Goal: Information Seeking & Learning: Compare options

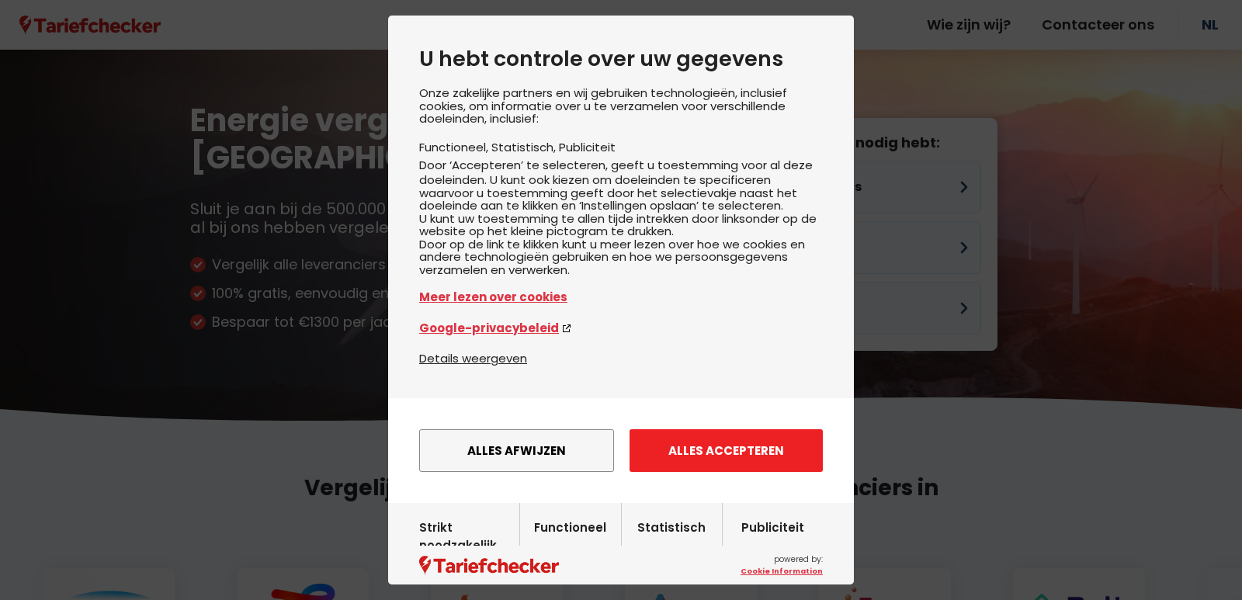
click at [682, 472] on button "Alles accepteren" at bounding box center [726, 450] width 193 height 43
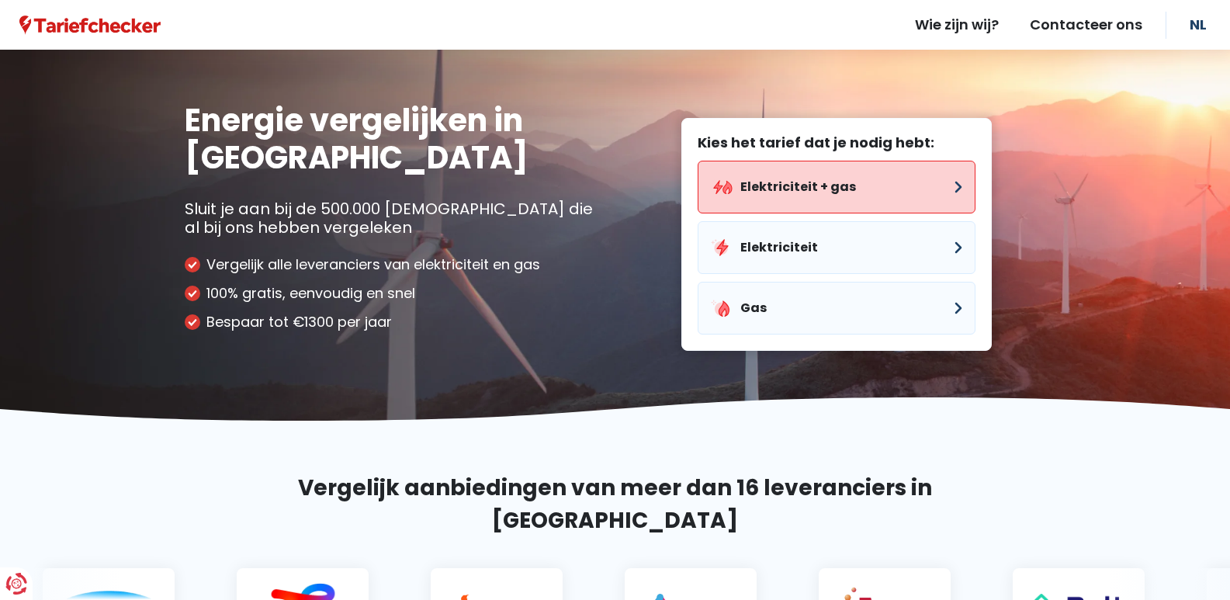
click at [781, 183] on button "Elektriciteit + gas" at bounding box center [837, 187] width 278 height 53
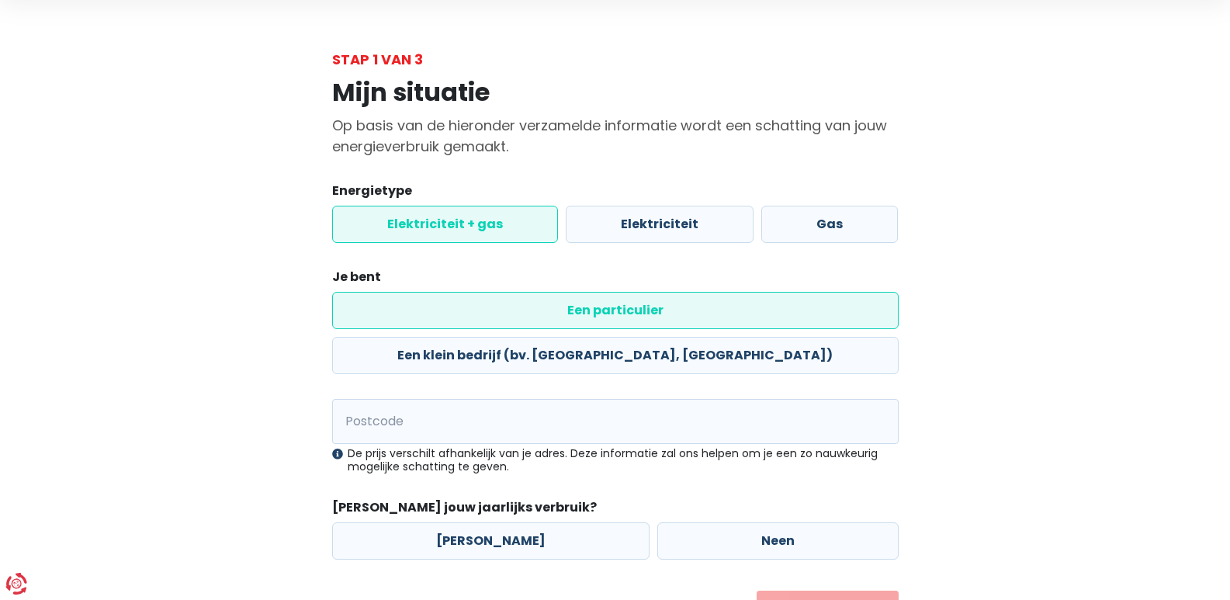
scroll to position [85, 0]
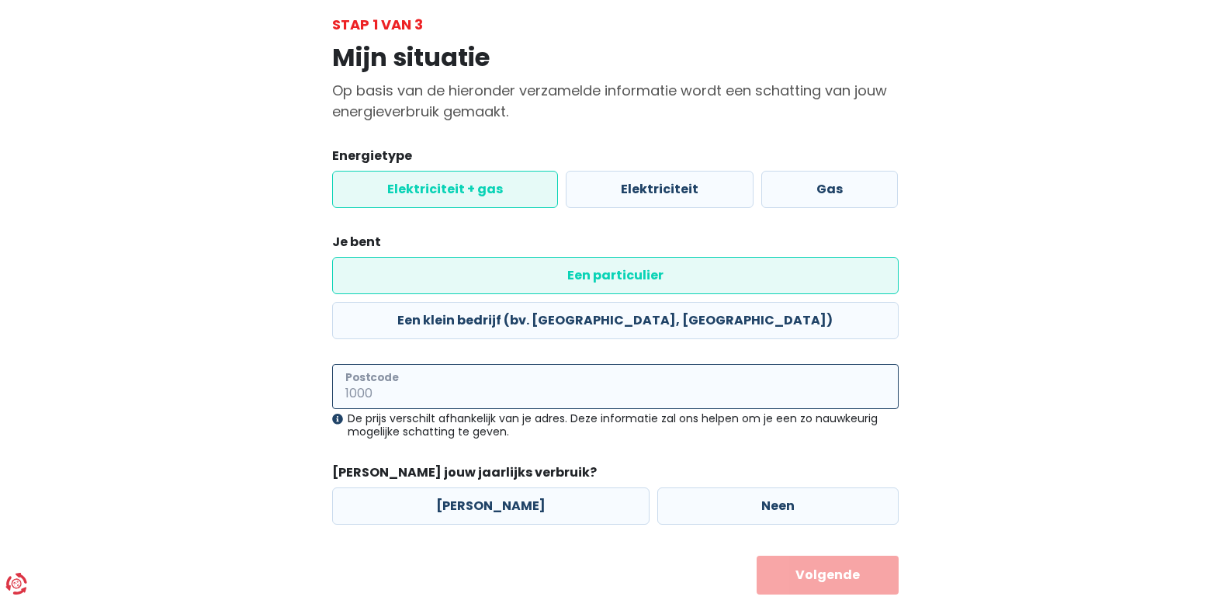
click at [472, 364] on input "Postcode" at bounding box center [615, 386] width 567 height 45
type input "9450"
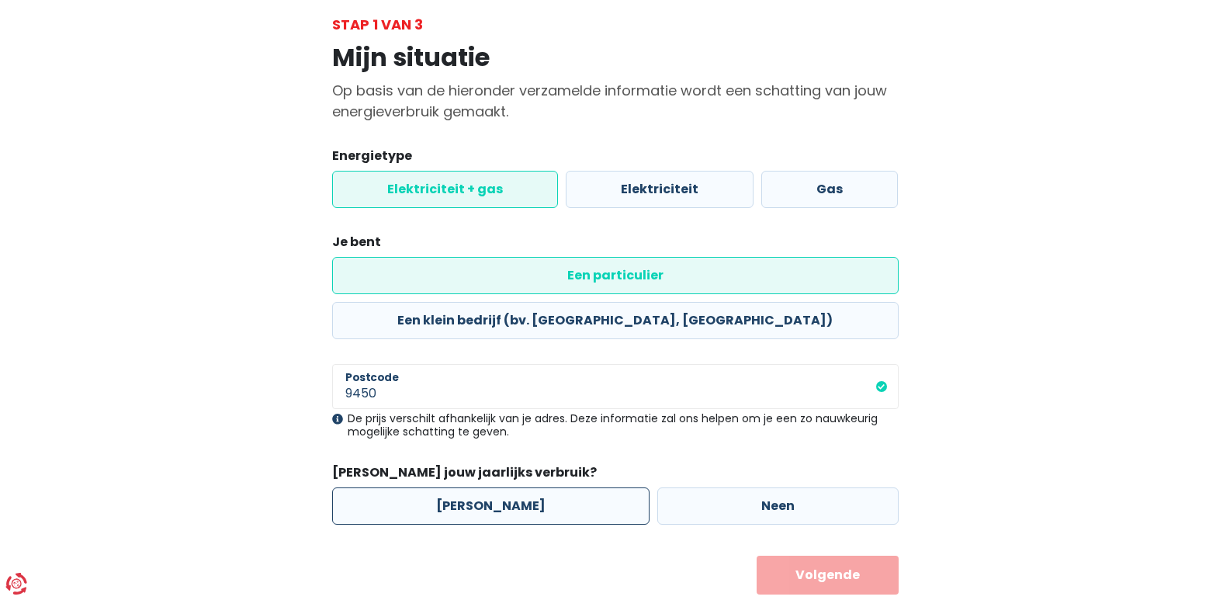
click at [515, 487] on label "[PERSON_NAME]" at bounding box center [490, 505] width 317 height 37
click at [515, 487] on input "[PERSON_NAME]" at bounding box center [490, 505] width 317 height 37
radio input "true"
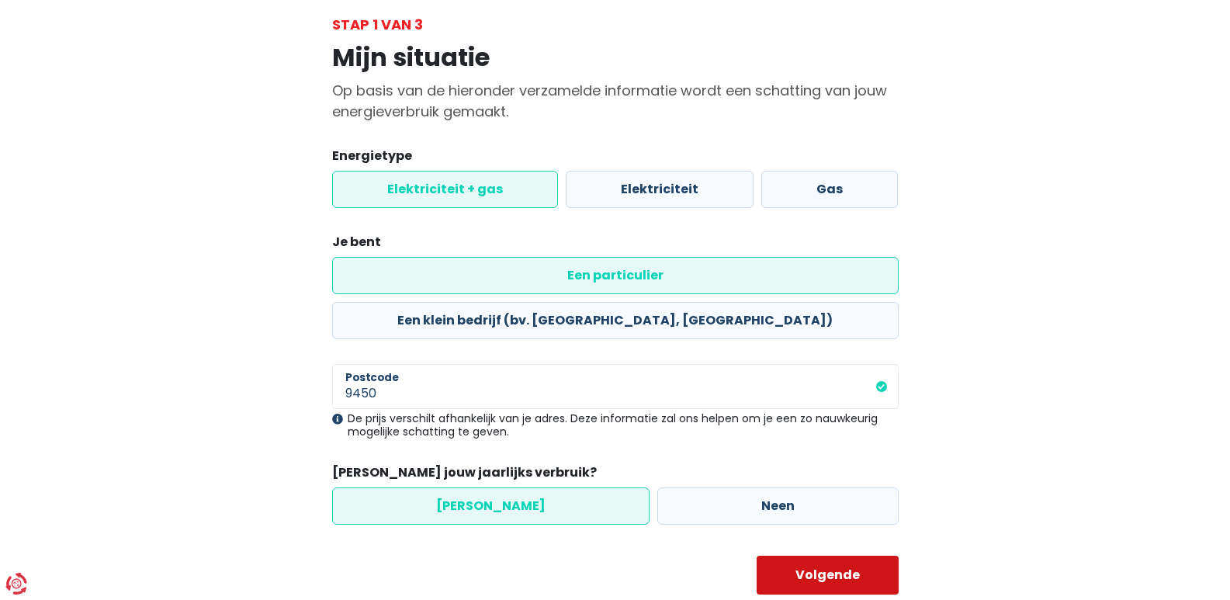
click at [845, 556] on button "Volgende" at bounding box center [828, 575] width 142 height 39
select select
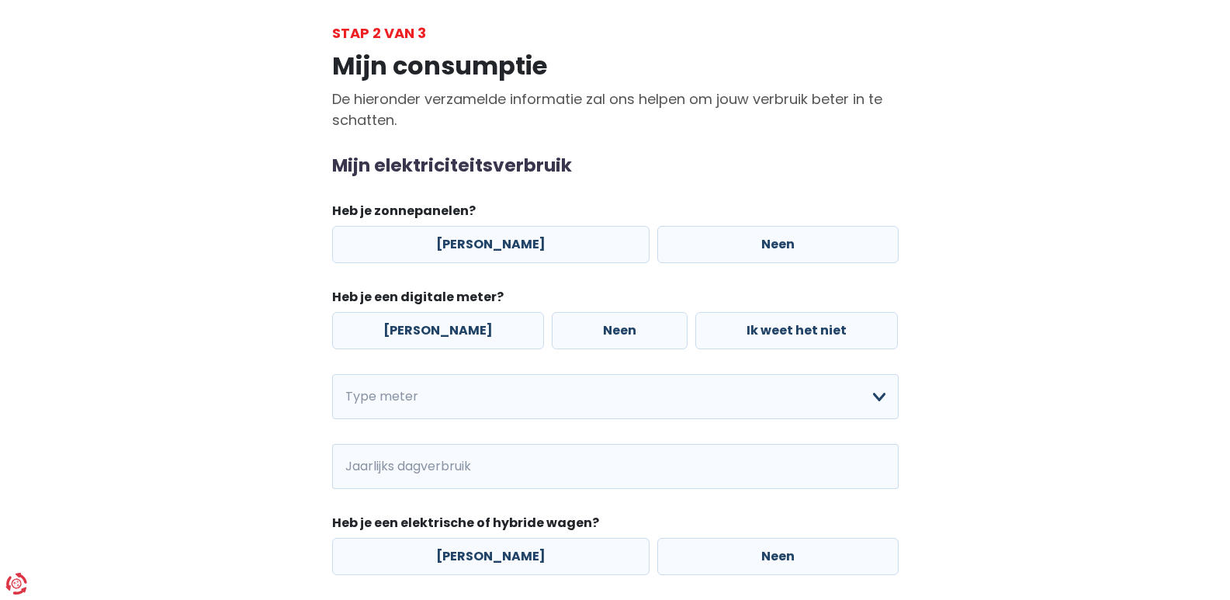
scroll to position [78, 0]
click at [742, 242] on label "Neen" at bounding box center [777, 243] width 241 height 37
click at [742, 242] on input "Neen" at bounding box center [777, 243] width 241 height 37
radio input "true"
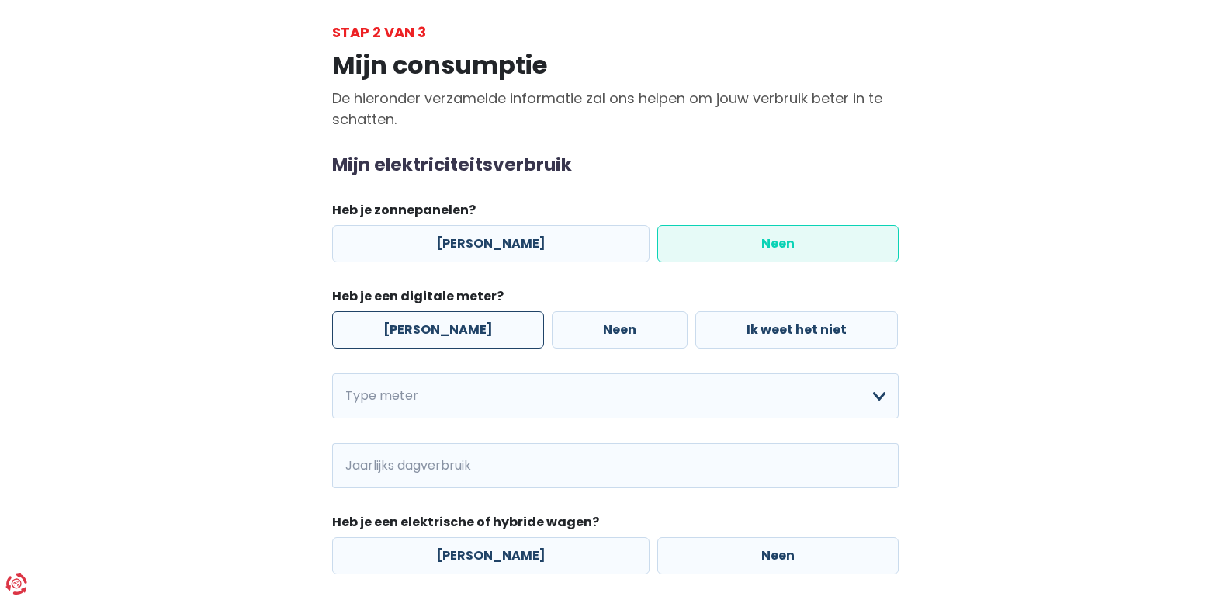
click at [436, 328] on label "[PERSON_NAME]" at bounding box center [438, 329] width 212 height 37
click at [436, 328] on input "[PERSON_NAME]" at bounding box center [438, 329] width 212 height 37
radio input "true"
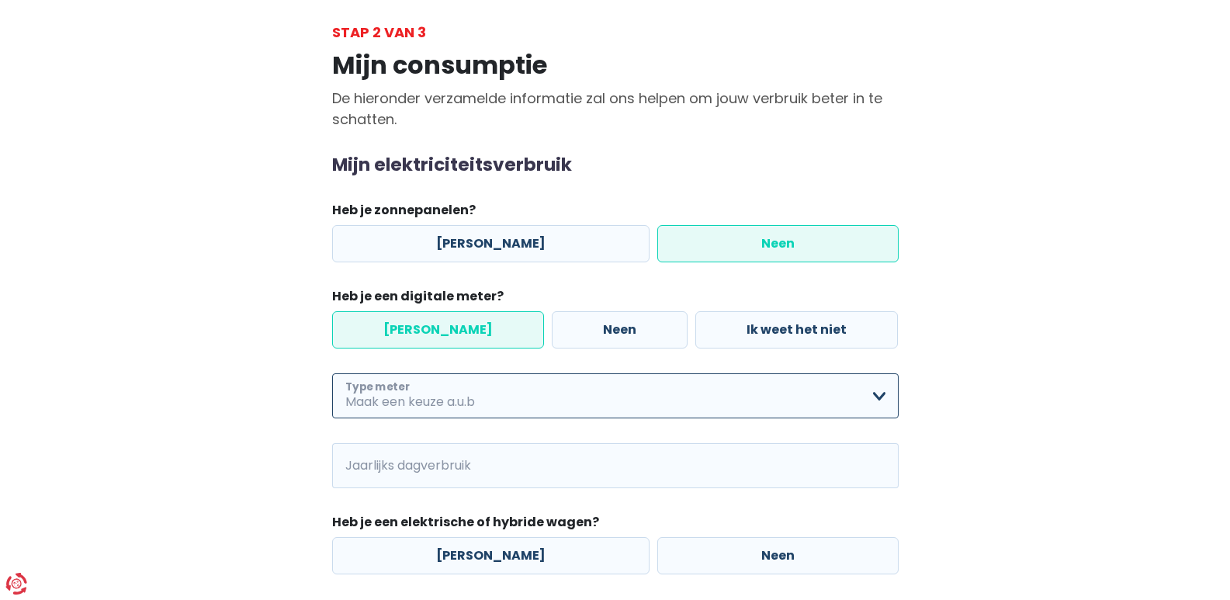
click at [484, 399] on select "Enkelvoudig Tweevoudig Enkelvoudig + uitsluitend nachttarief Tweevoudig + uitsl…" at bounding box center [615, 395] width 567 height 45
select select "day_single_rate"
click at [332, 373] on select "Enkelvoudig Tweevoudig Enkelvoudig + uitsluitend nachttarief Tweevoudig + uitsl…" at bounding box center [615, 395] width 567 height 45
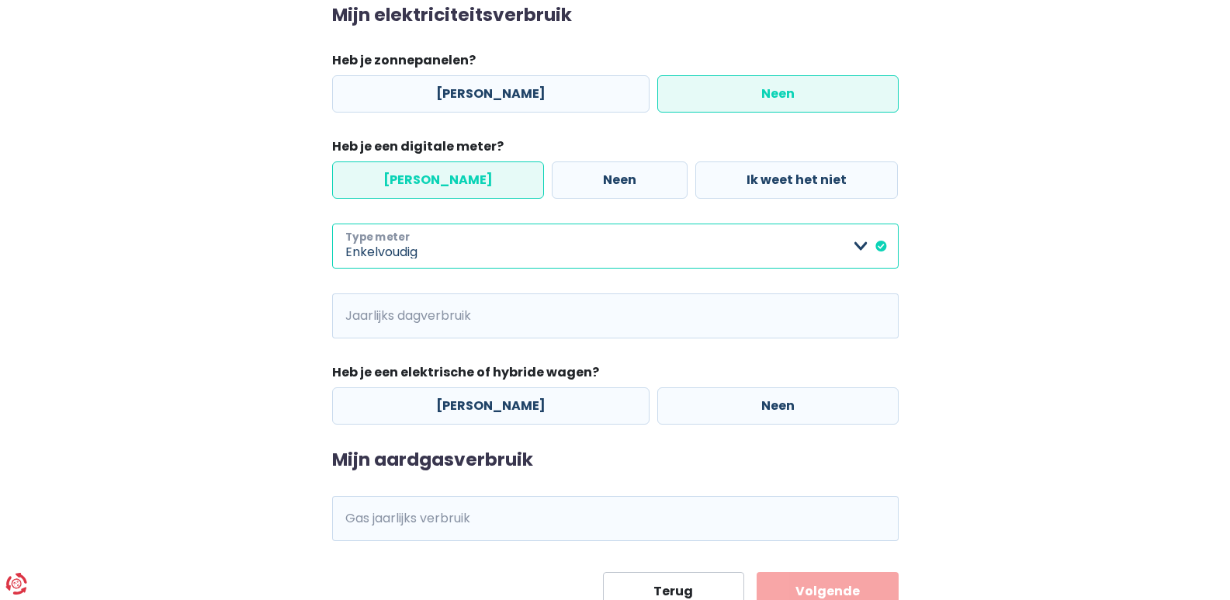
scroll to position [233, 0]
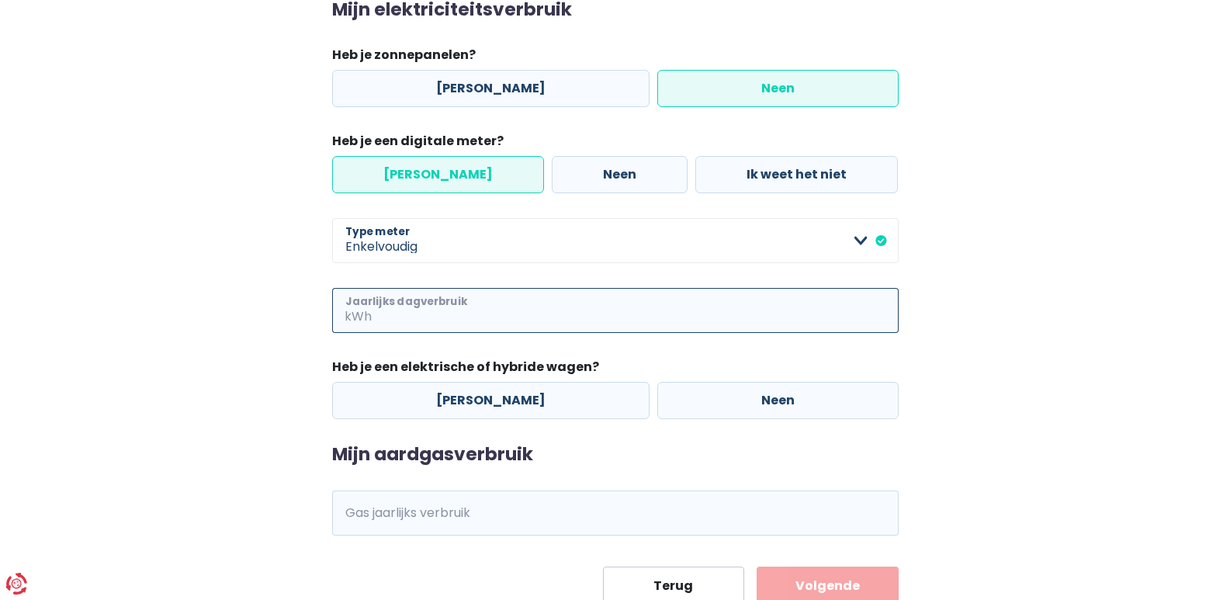
click at [504, 310] on input "Jaarlijks dagverbruik" at bounding box center [637, 310] width 524 height 45
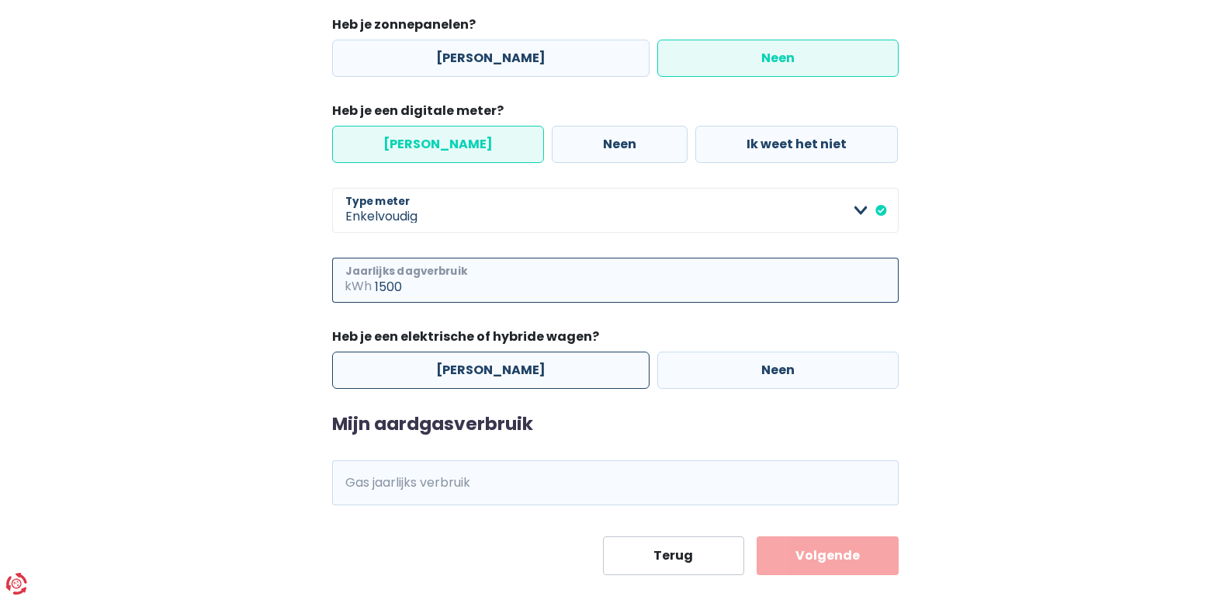
scroll to position [289, 0]
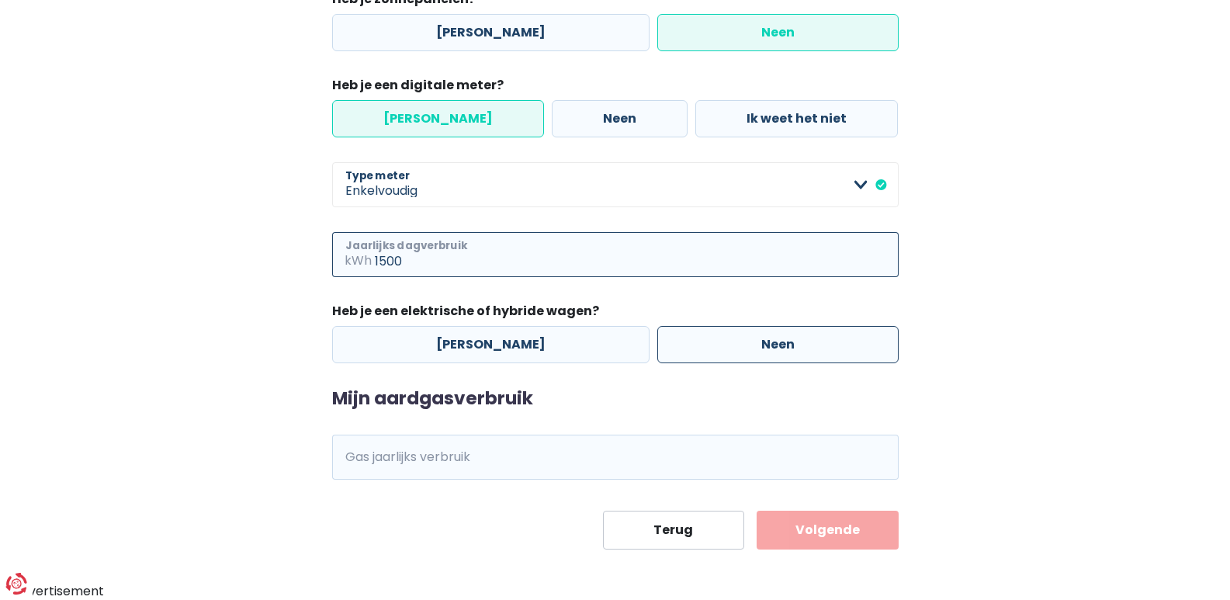
type input "1500"
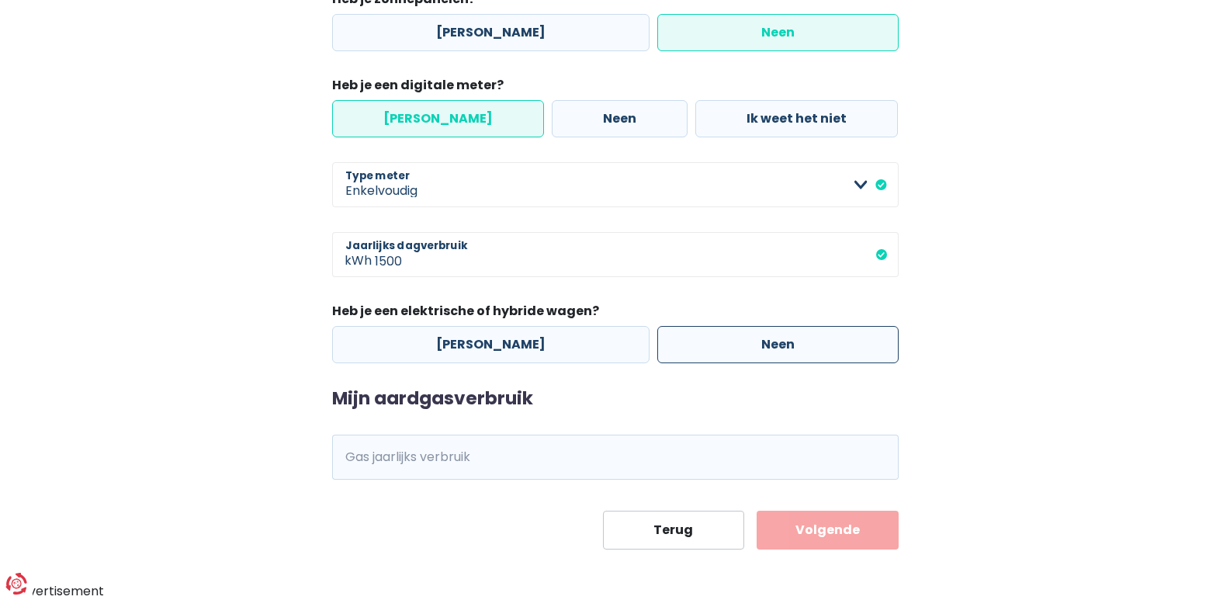
click at [747, 344] on label "Neen" at bounding box center [777, 344] width 241 height 37
click at [747, 344] on input "Neen" at bounding box center [777, 344] width 241 height 37
radio input "true"
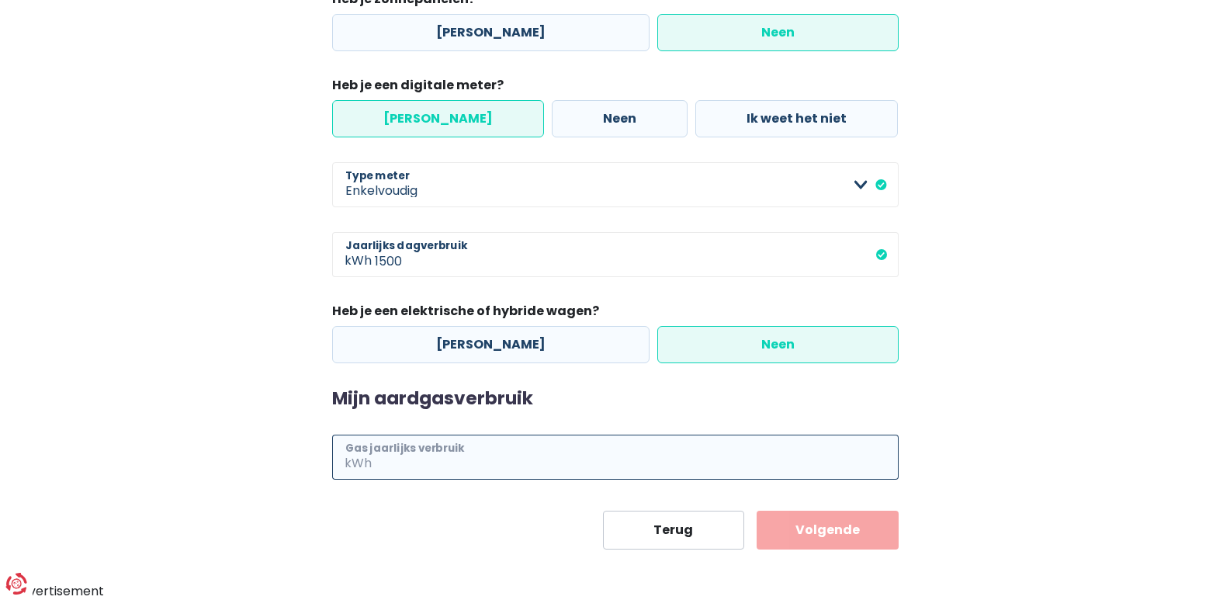
click at [376, 461] on input "Gas jaarlijks verbruik" at bounding box center [637, 457] width 524 height 45
type input "25000"
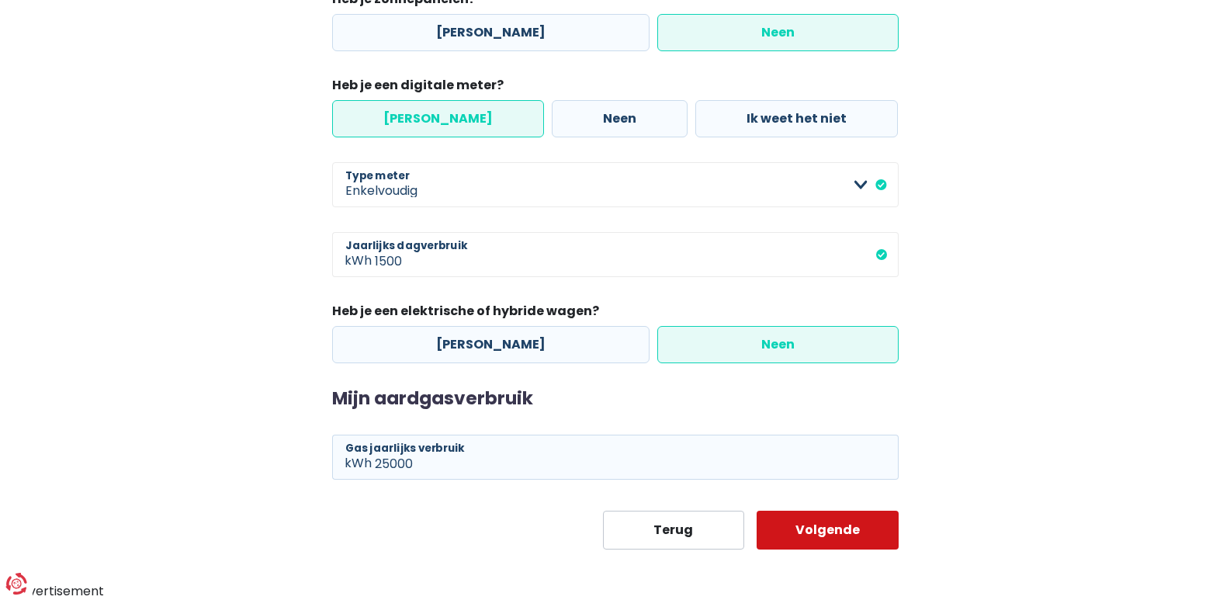
click at [806, 521] on button "Volgende" at bounding box center [828, 530] width 142 height 39
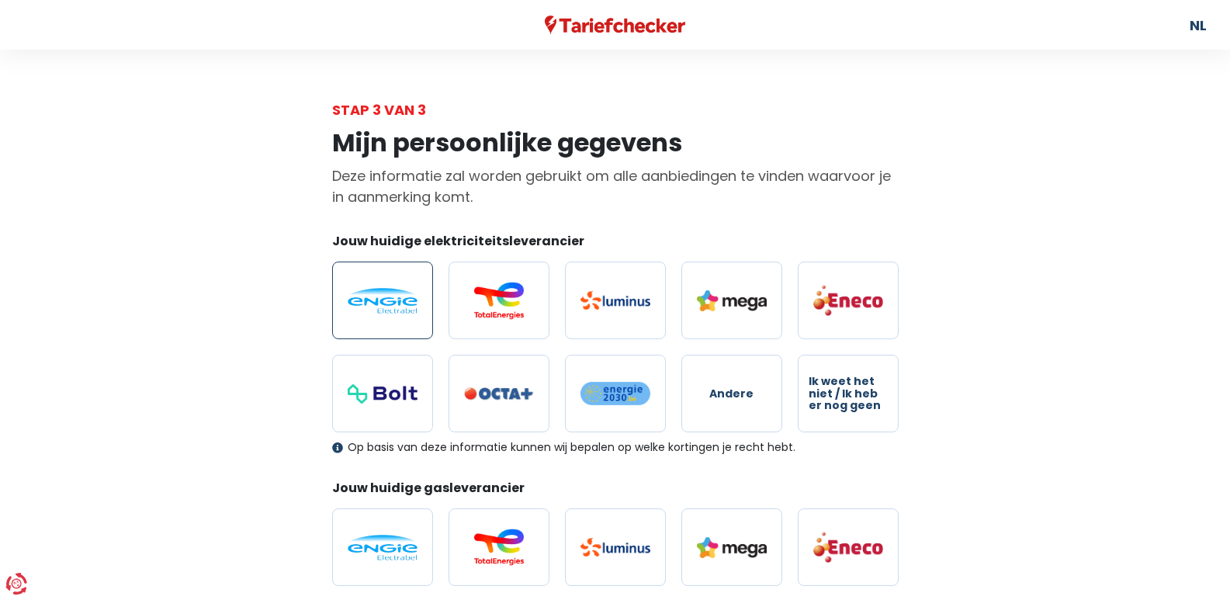
click at [406, 299] on img at bounding box center [383, 301] width 70 height 26
click at [406, 299] on input "radio" at bounding box center [382, 301] width 101 height 78
radio input "true"
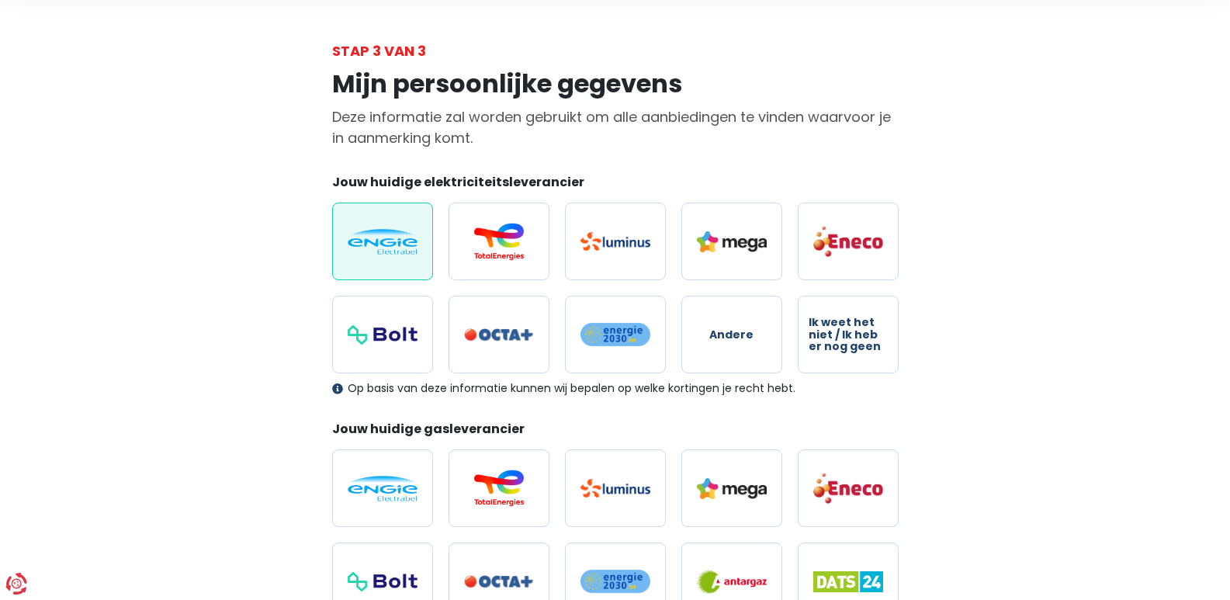
scroll to position [155, 0]
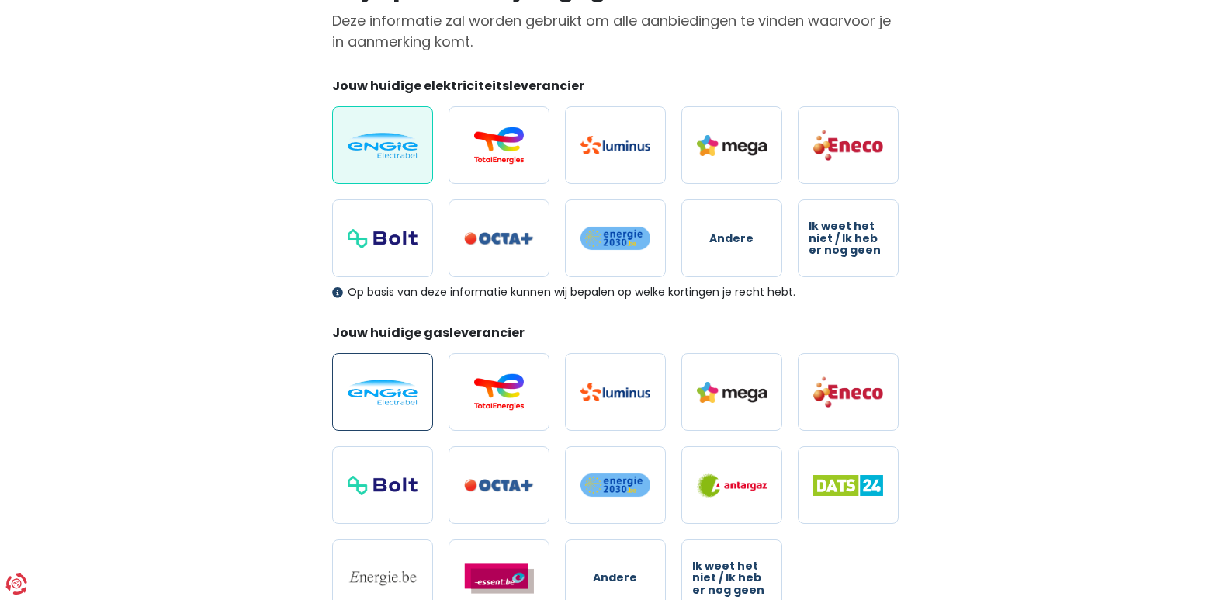
click at [404, 411] on label at bounding box center [382, 392] width 101 height 78
click at [404, 411] on input "radio" at bounding box center [382, 392] width 101 height 78
radio input "true"
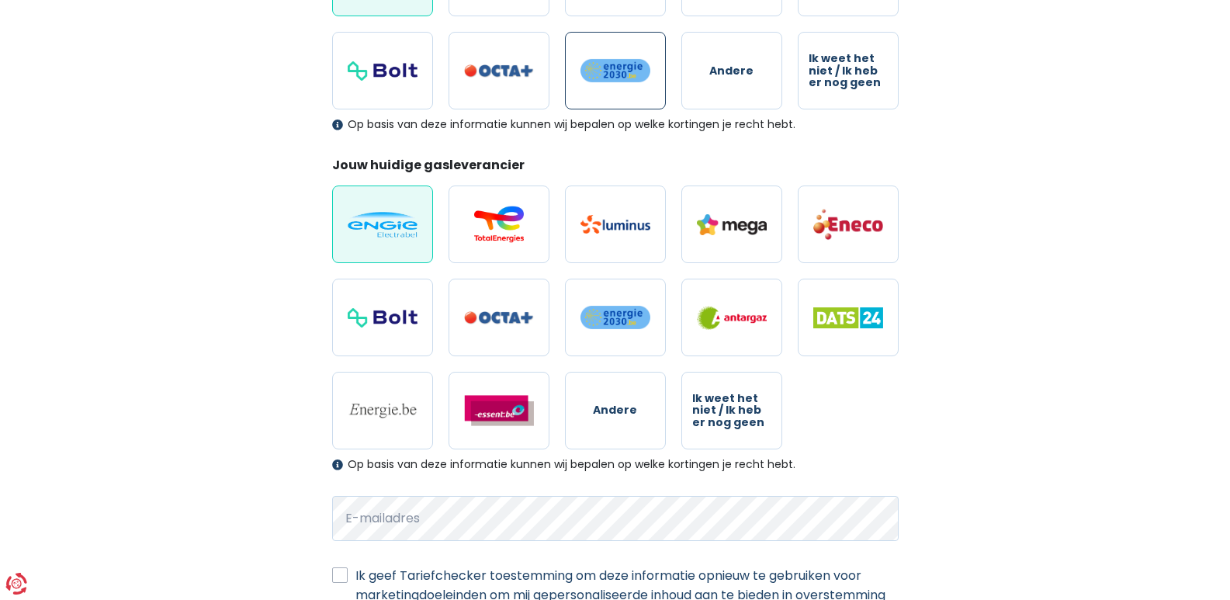
scroll to position [0, 0]
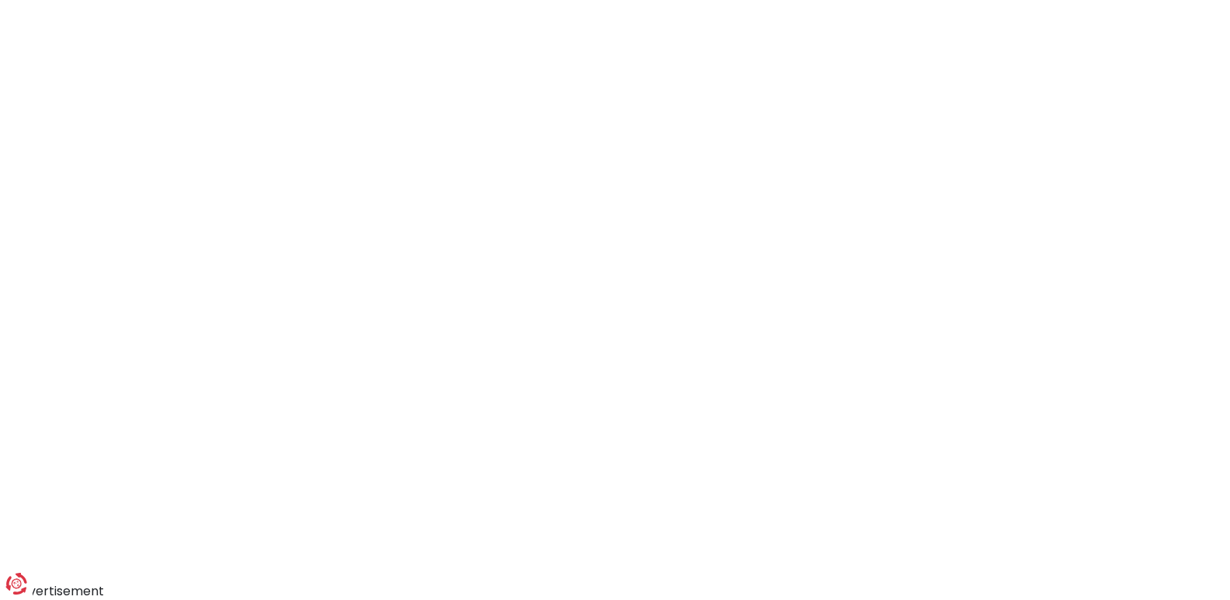
scroll to position [85, 0]
